Goal: Task Accomplishment & Management: Manage account settings

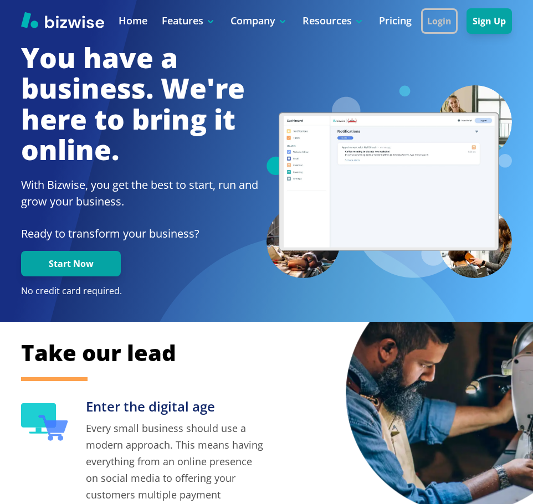
click at [437, 19] on button "Login" at bounding box center [439, 20] width 37 height 25
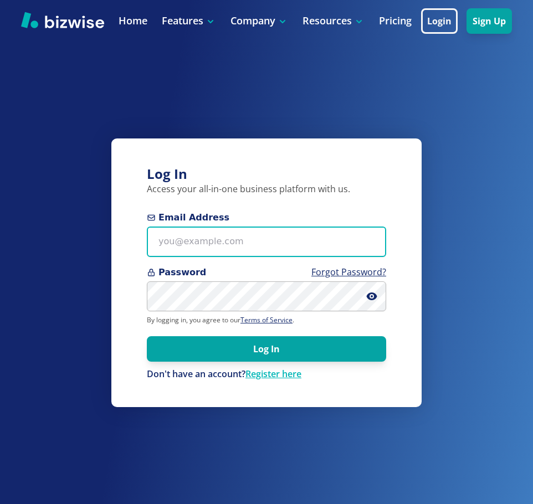
click at [218, 240] on input "Email Address" at bounding box center [266, 242] width 239 height 30
type input "[EMAIL_ADDRESS][DOMAIN_NAME]"
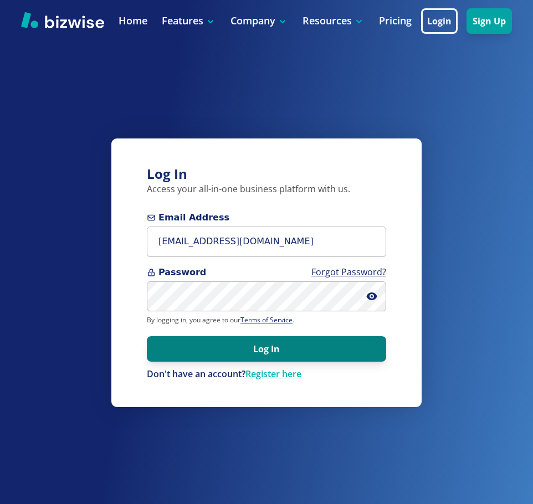
click at [274, 343] on button "Log In" at bounding box center [266, 348] width 239 height 25
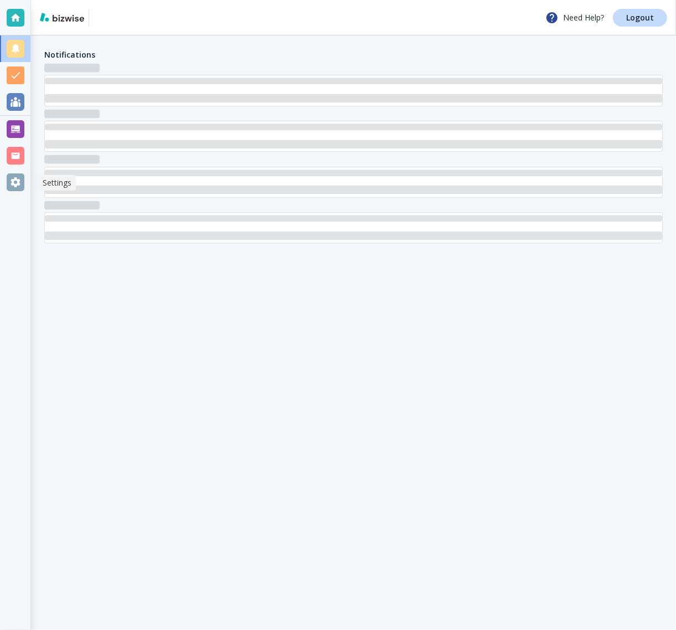
click at [7, 176] on div at bounding box center [16, 182] width 18 height 18
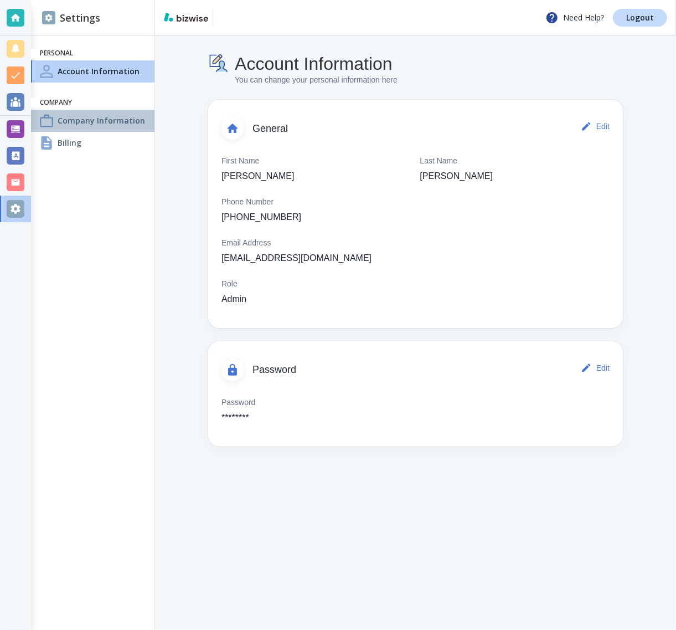
click at [78, 123] on h4 "Company Information" at bounding box center [102, 121] width 88 height 12
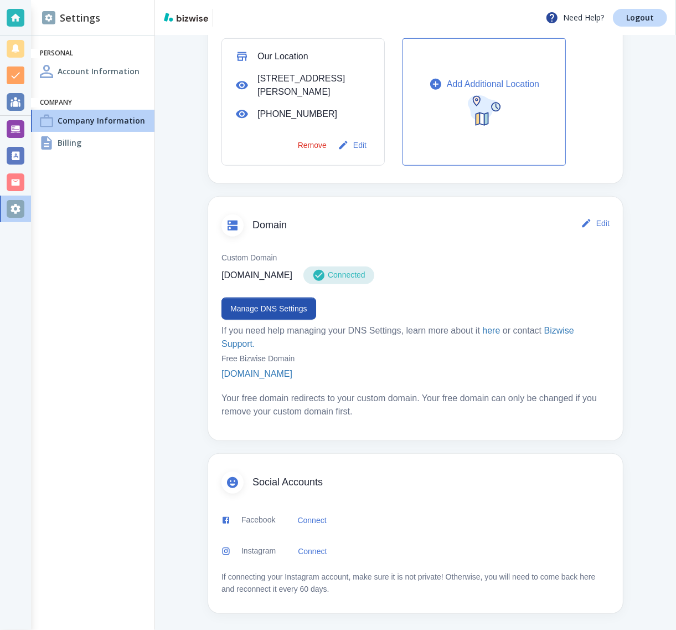
scroll to position [413, 0]
click at [18, 125] on div at bounding box center [16, 129] width 18 height 18
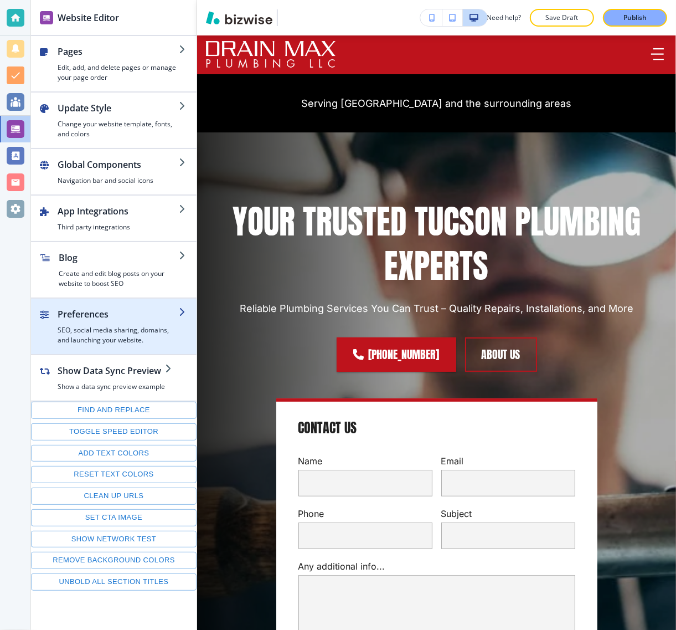
click at [104, 327] on h4 "SEO, social media sharing, domains, and launching your website." at bounding box center [118, 335] width 121 height 20
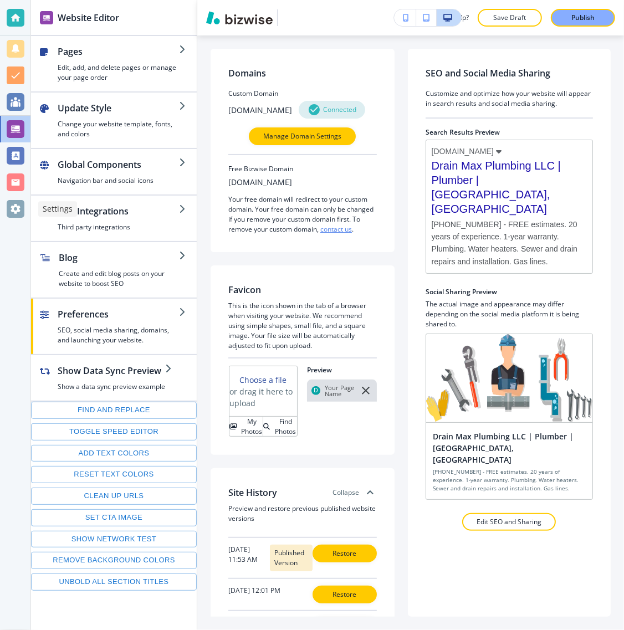
drag, startPoint x: 17, startPoint y: 207, endPoint x: 33, endPoint y: 203, distance: 16.4
click at [17, 207] on div at bounding box center [16, 209] width 18 height 18
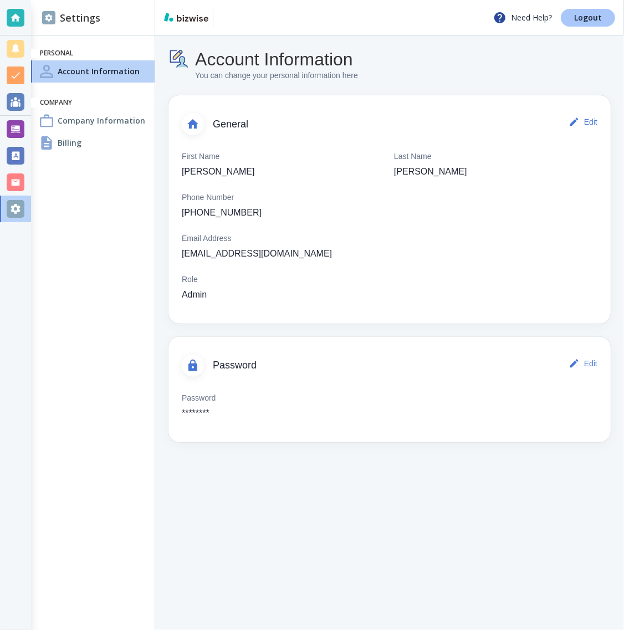
click at [580, 17] on p "Logout" at bounding box center [588, 18] width 28 height 8
